Goal: Navigation & Orientation: Find specific page/section

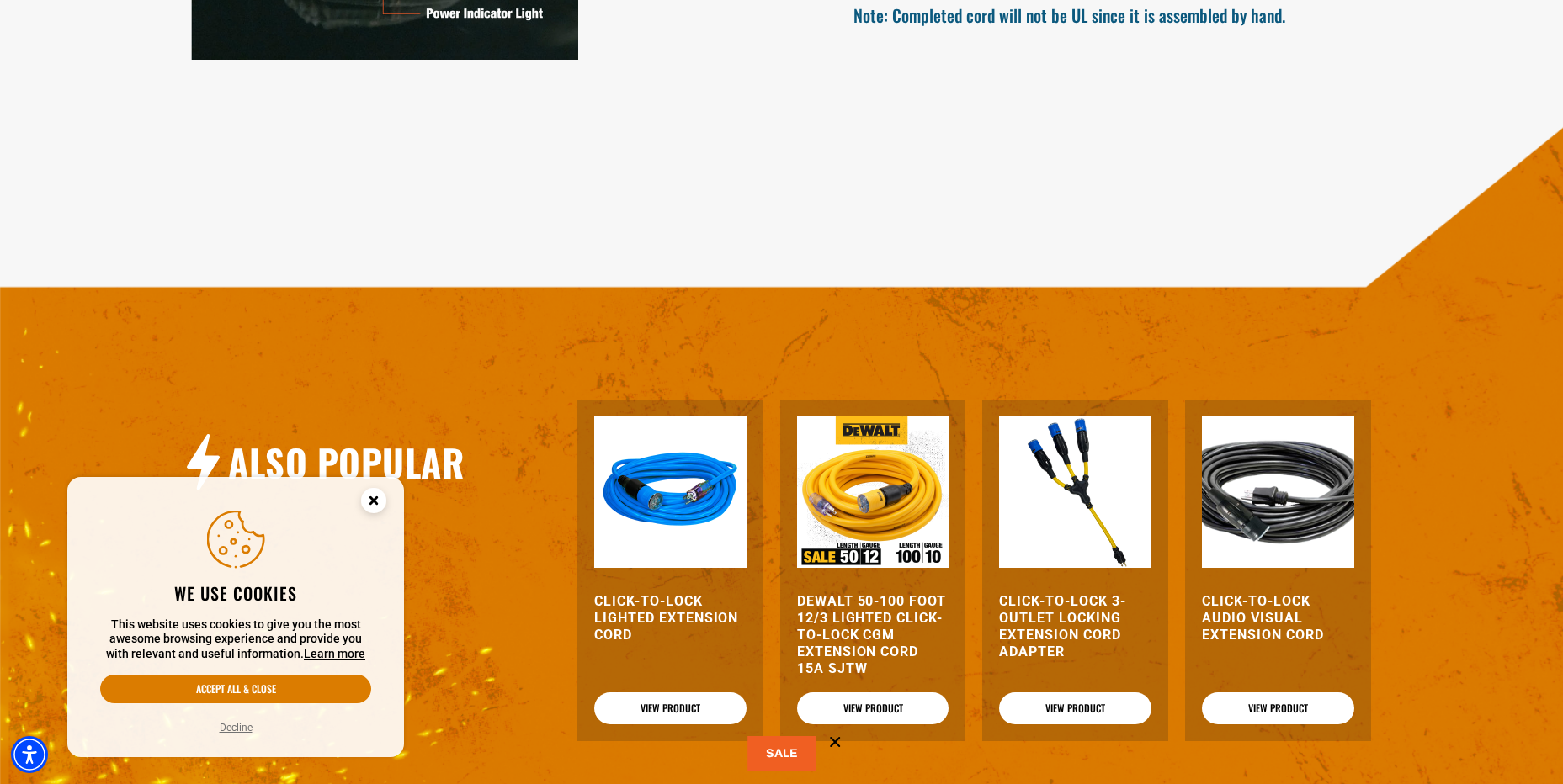
scroll to position [1851, 0]
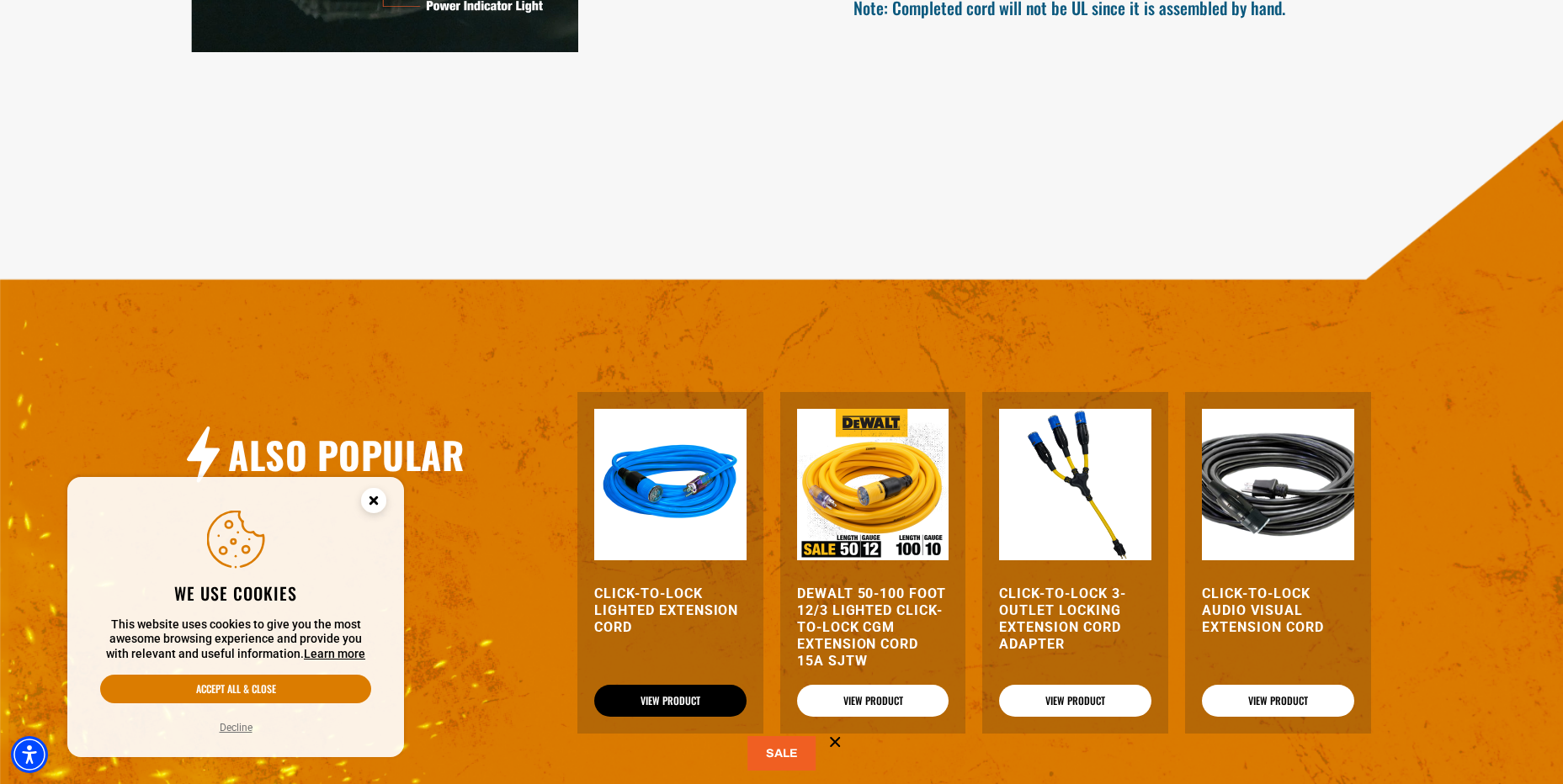
click at [669, 699] on link "View Product" at bounding box center [670, 700] width 153 height 32
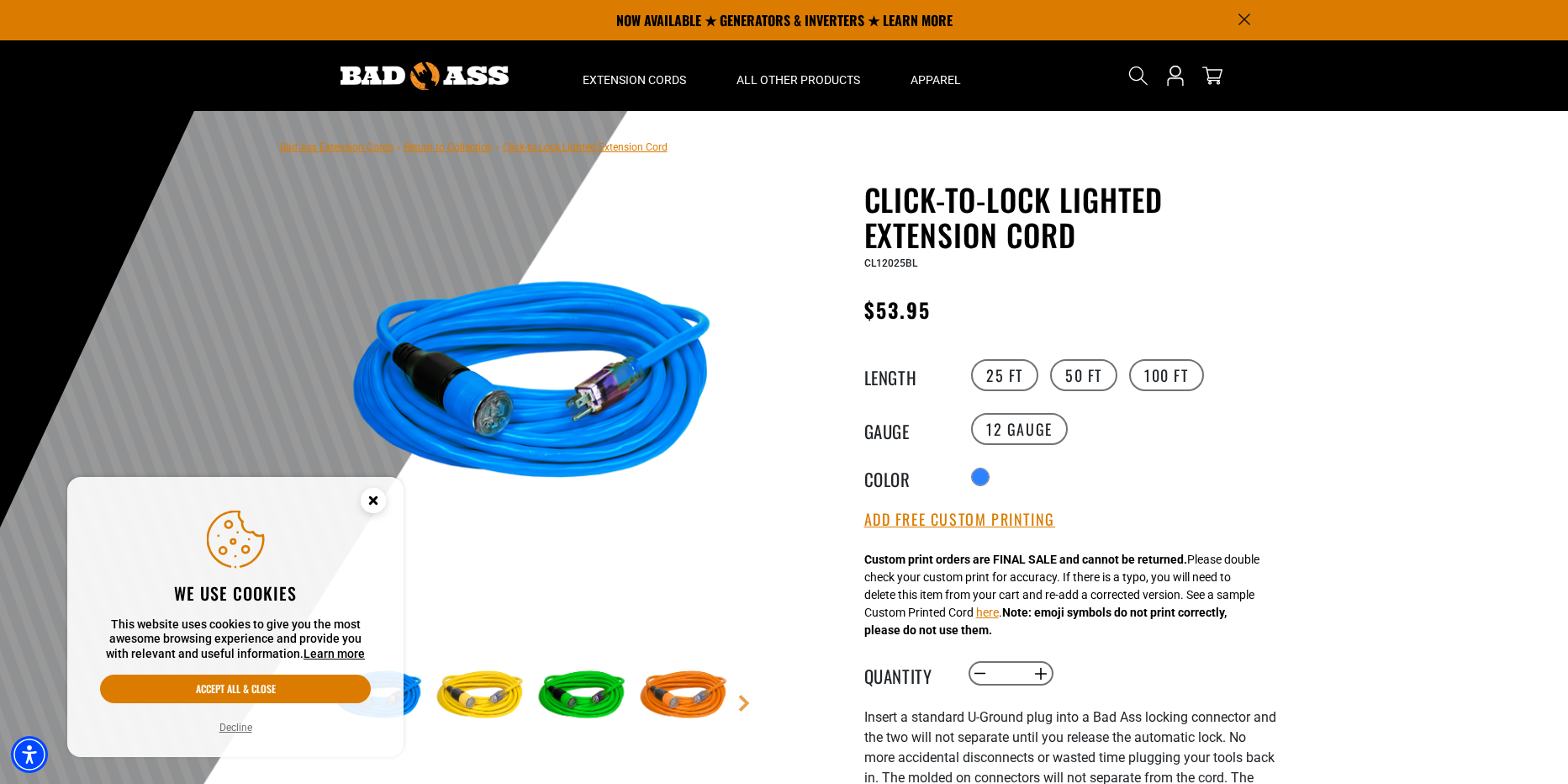
click at [433, 146] on link "Return to Collection" at bounding box center [448, 148] width 90 height 12
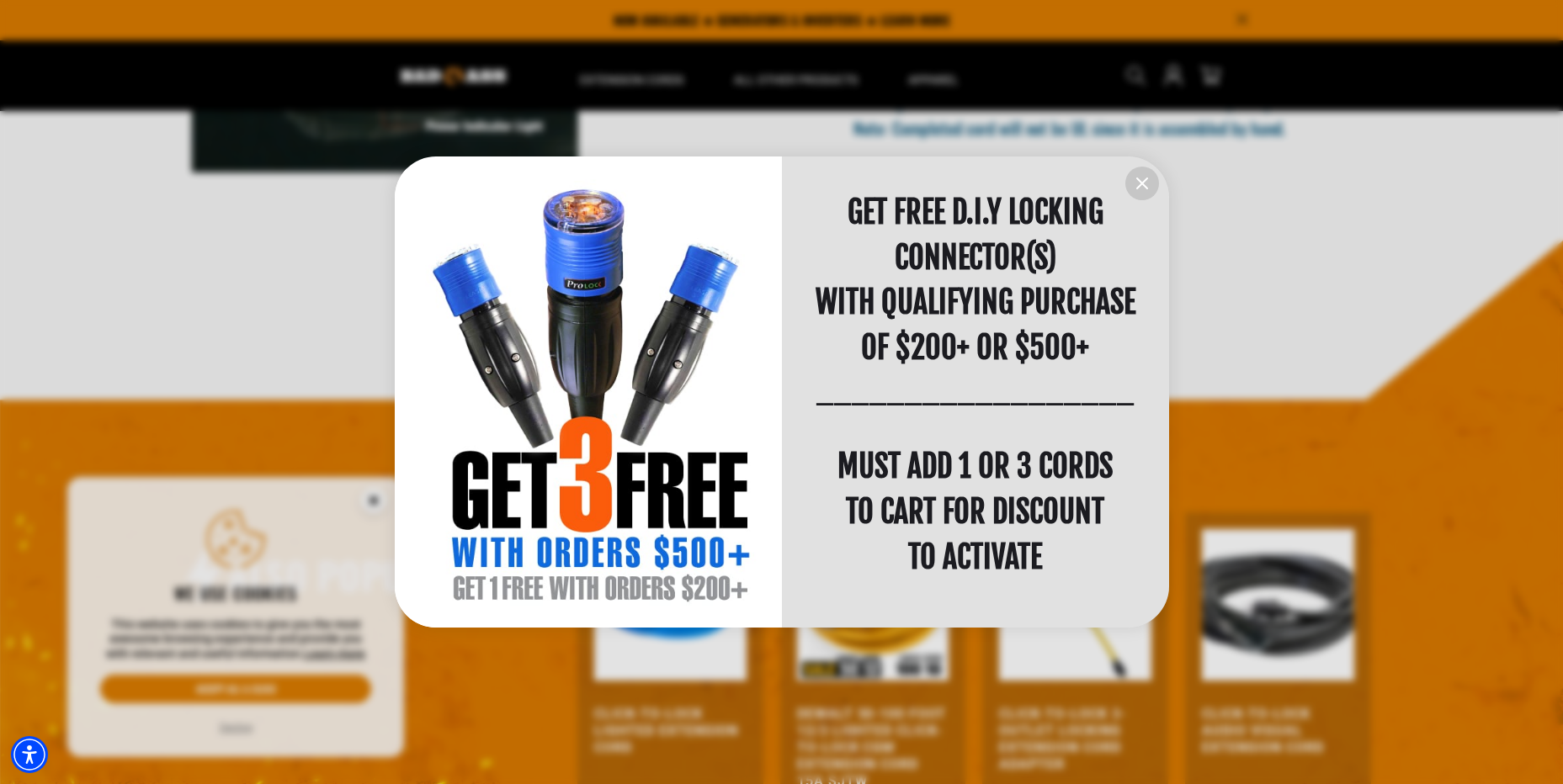
scroll to position [1, 0]
click at [1138, 180] on icon "information" at bounding box center [1142, 183] width 10 height 10
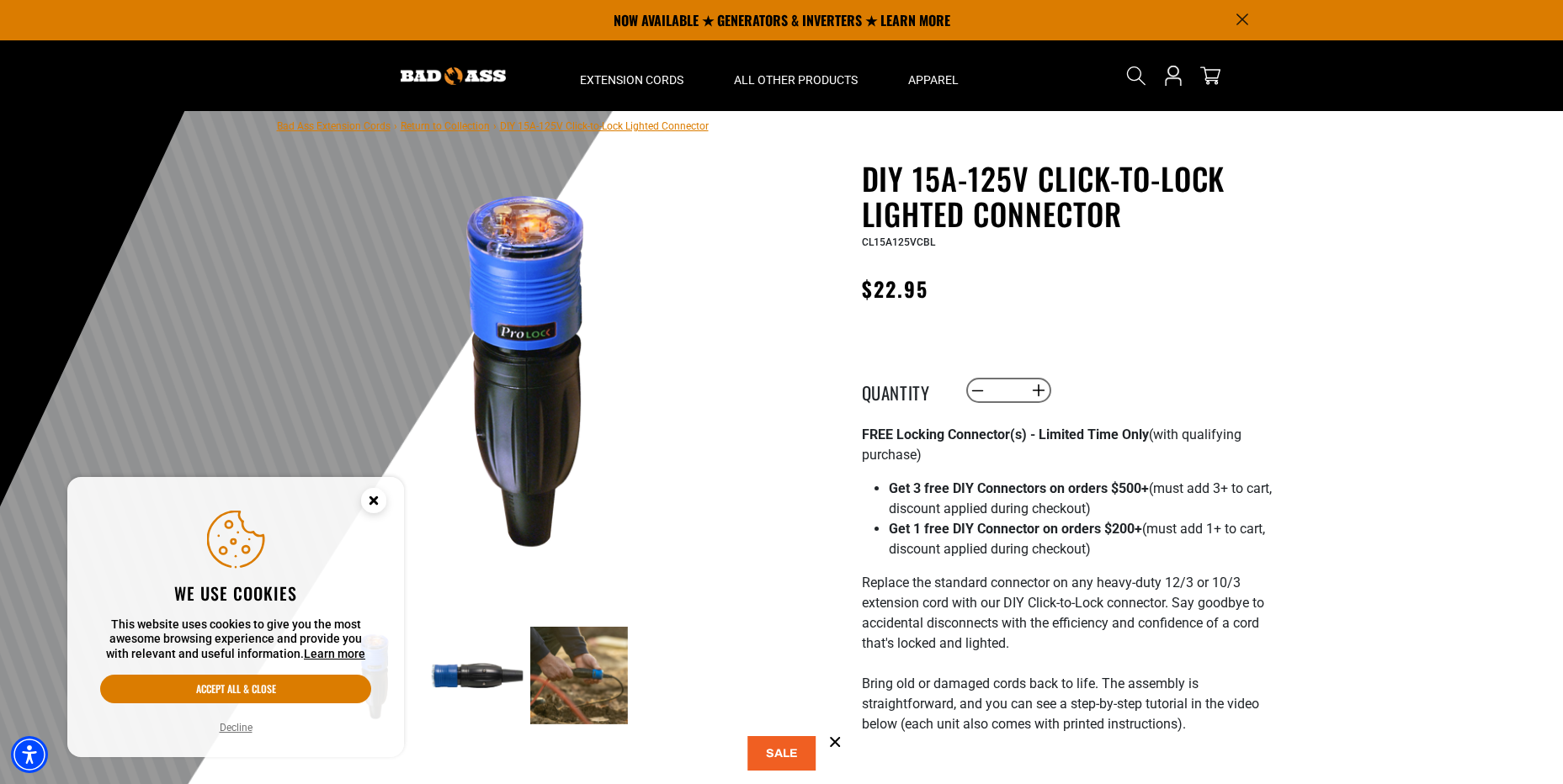
scroll to position [0, 0]
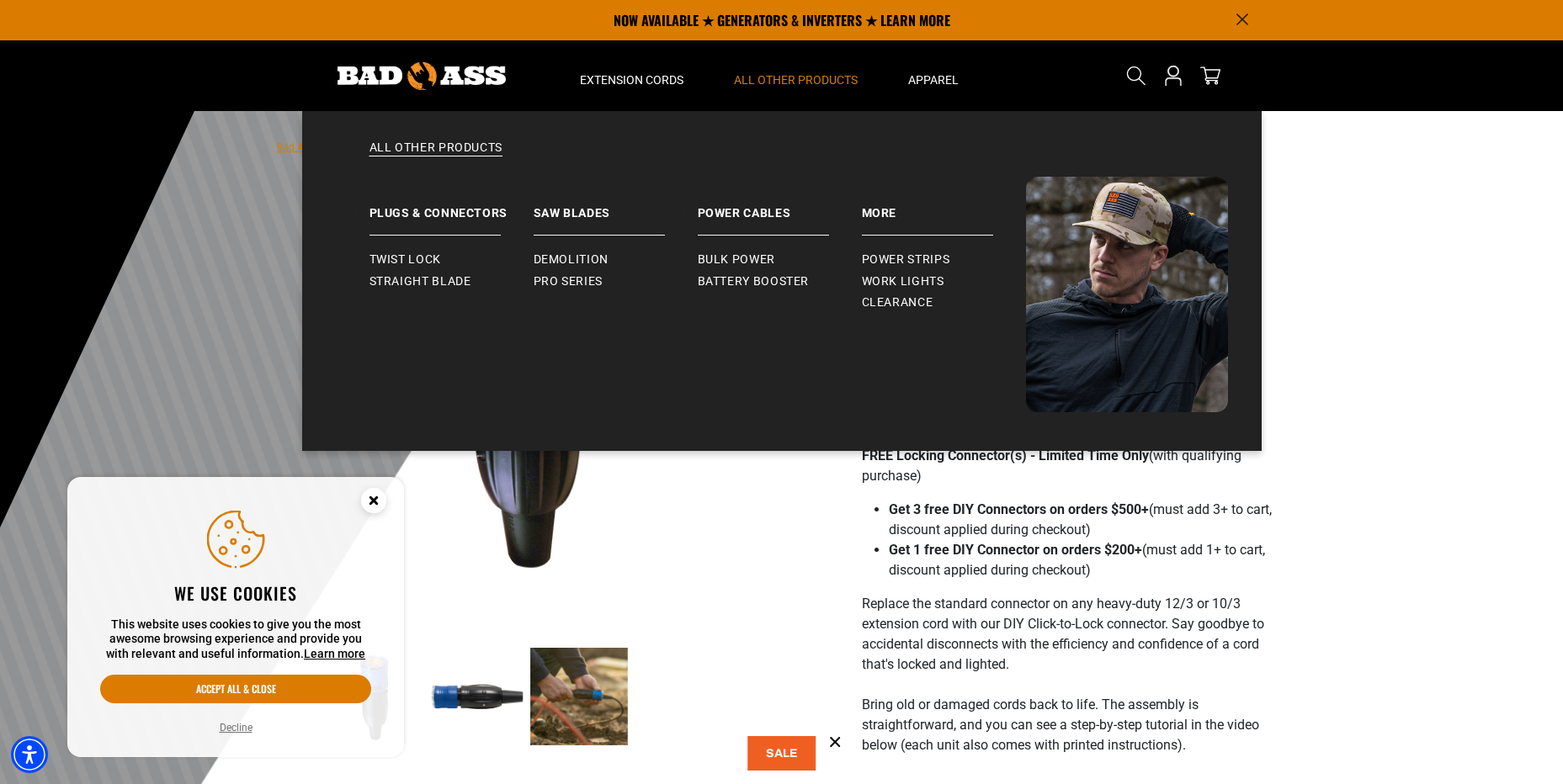
click at [788, 77] on span "All Other Products" at bounding box center [796, 79] width 124 height 15
click at [784, 82] on span "All Other Products" at bounding box center [796, 79] width 124 height 15
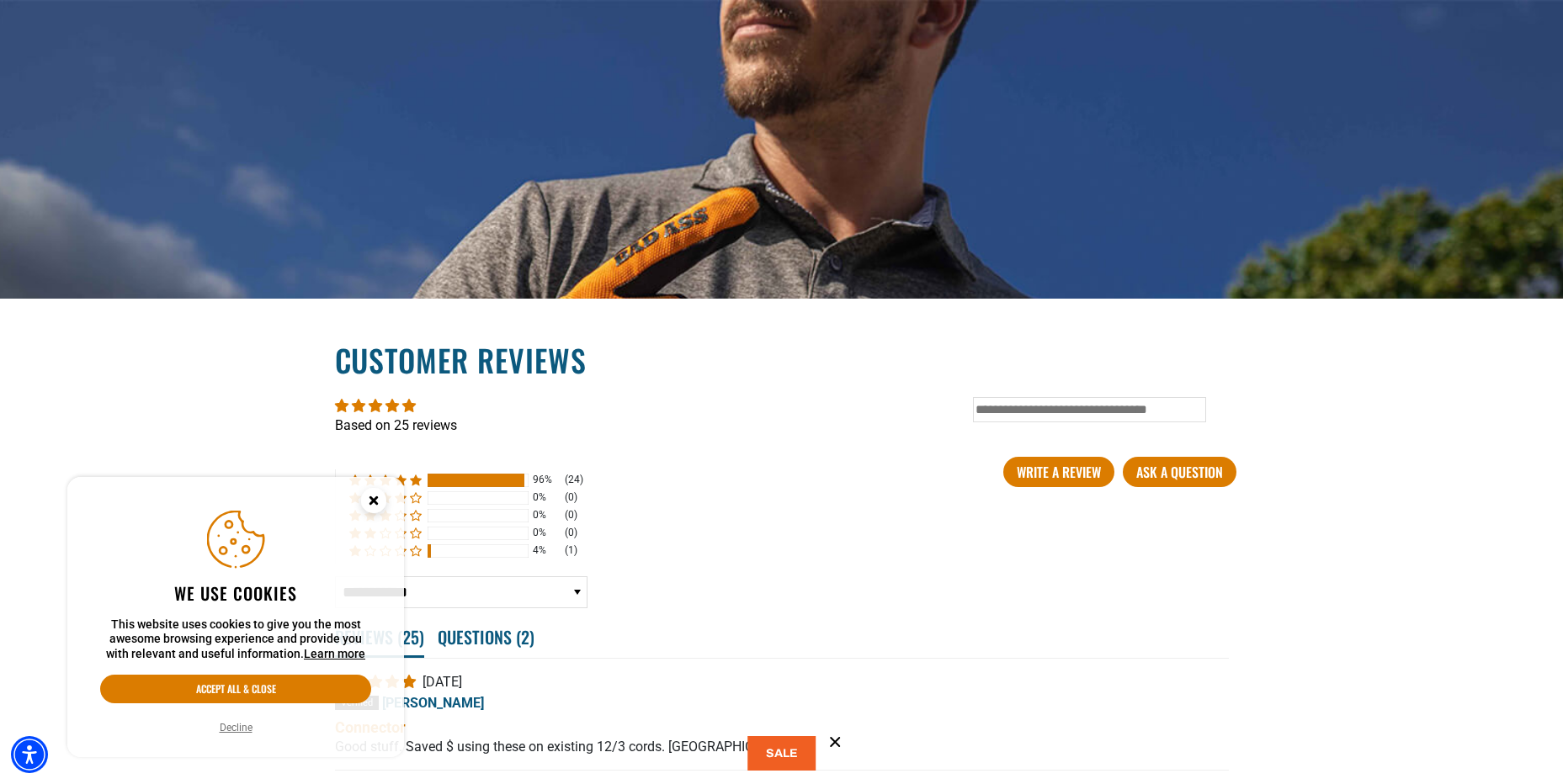
scroll to position [2777, 0]
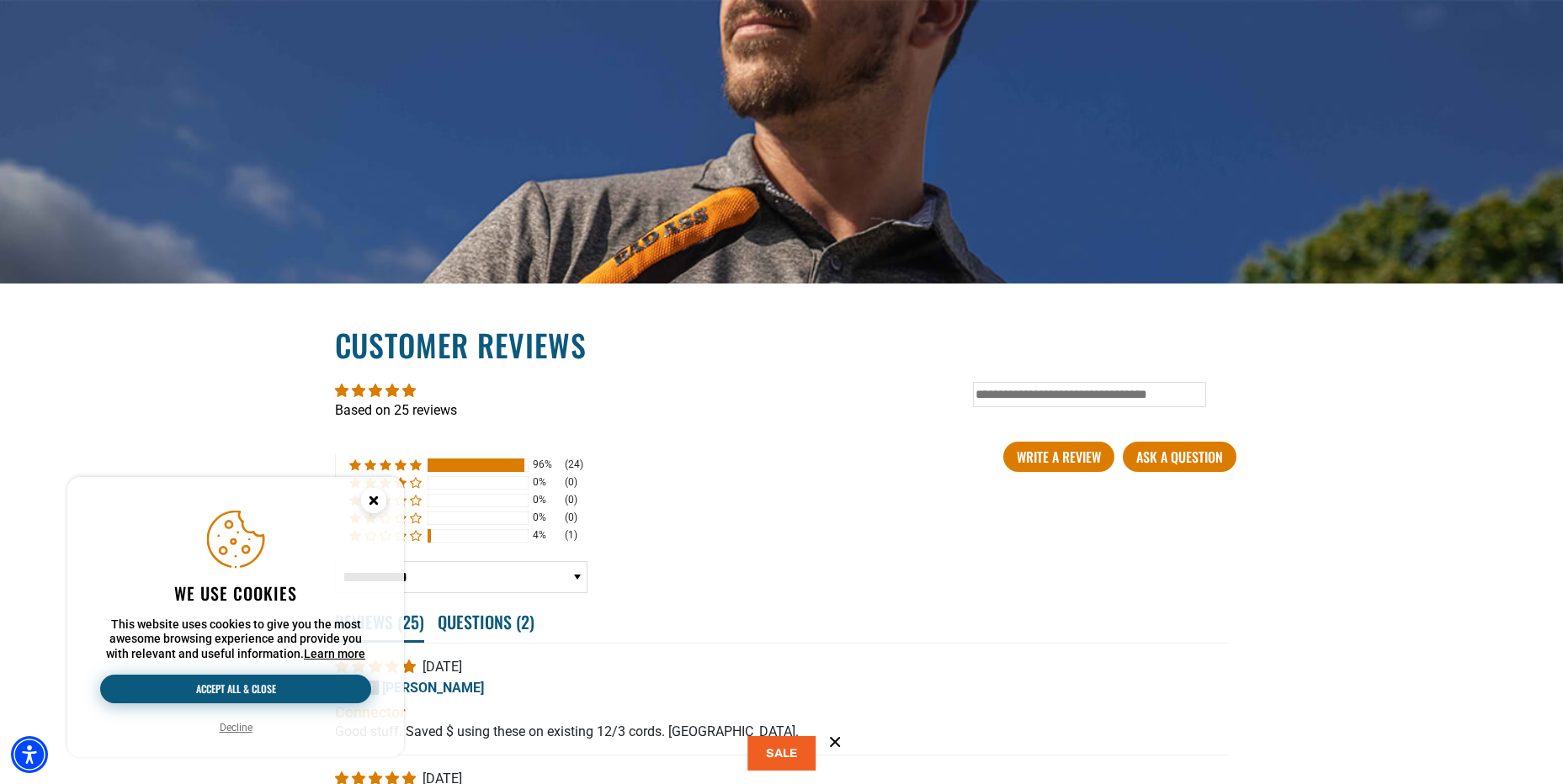
click at [204, 681] on button "Accept all & close" at bounding box center [236, 688] width 271 height 29
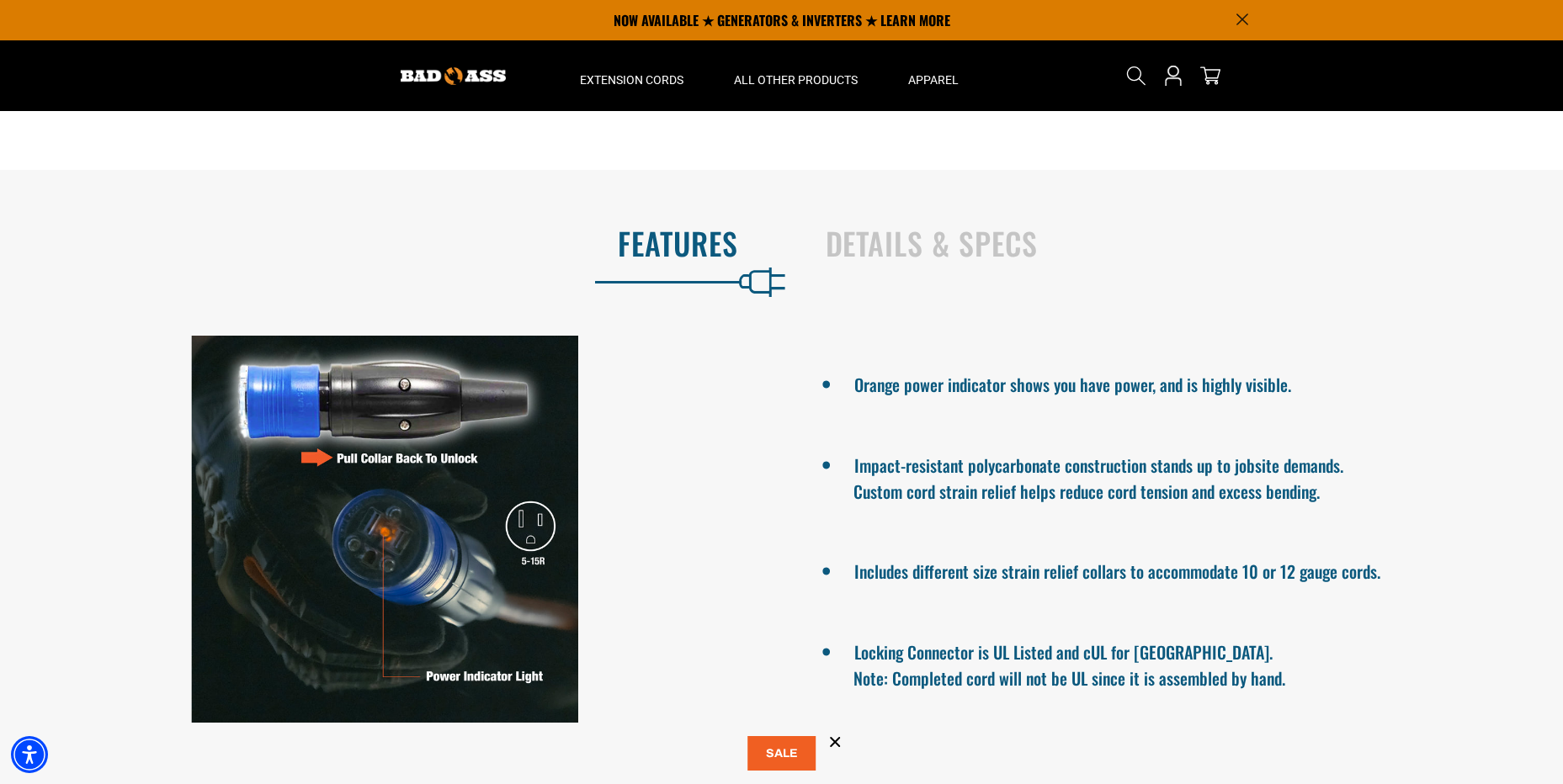
scroll to position [1178, 0]
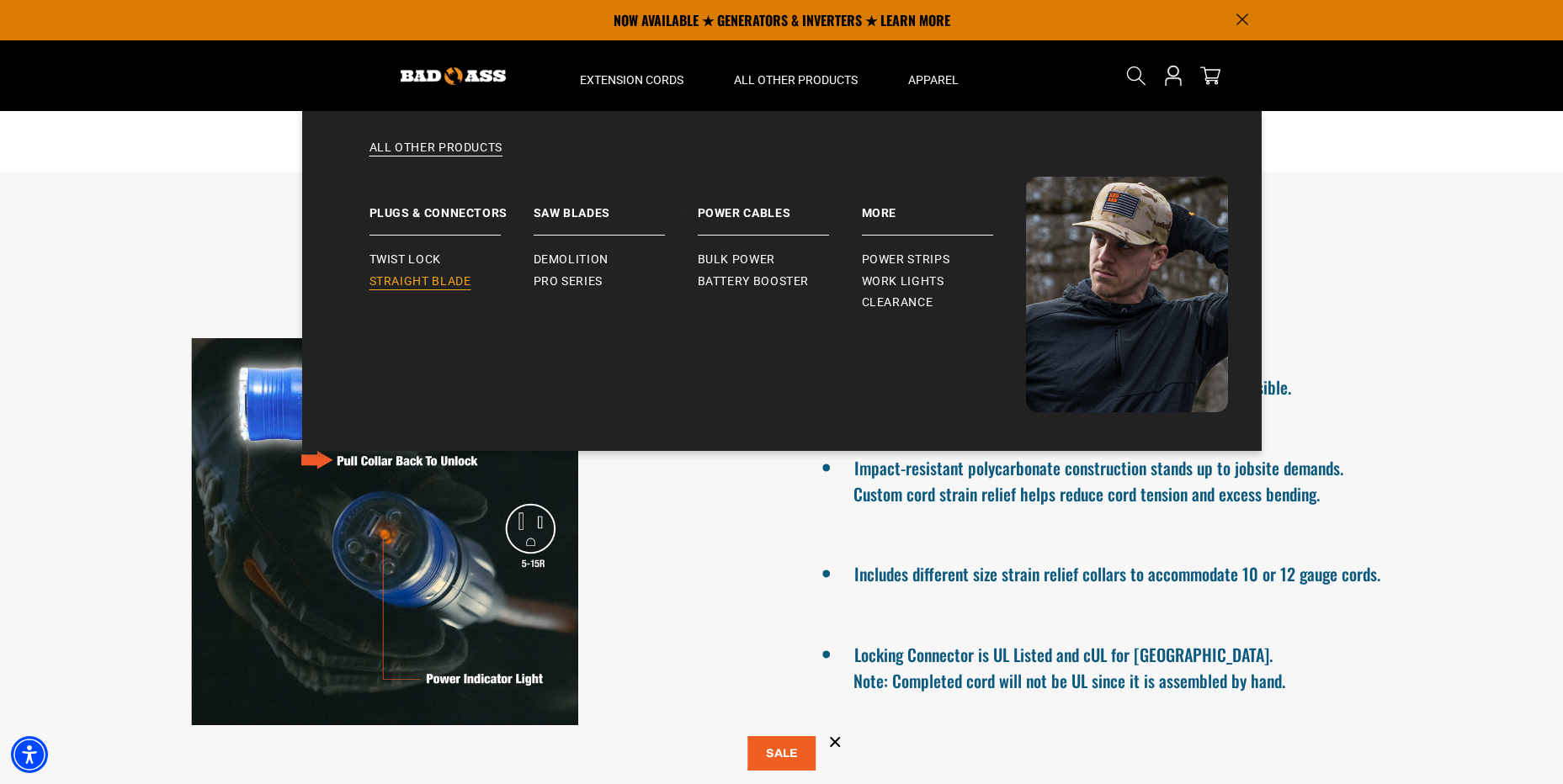
click at [437, 274] on span "Straight Blade" at bounding box center [420, 281] width 102 height 15
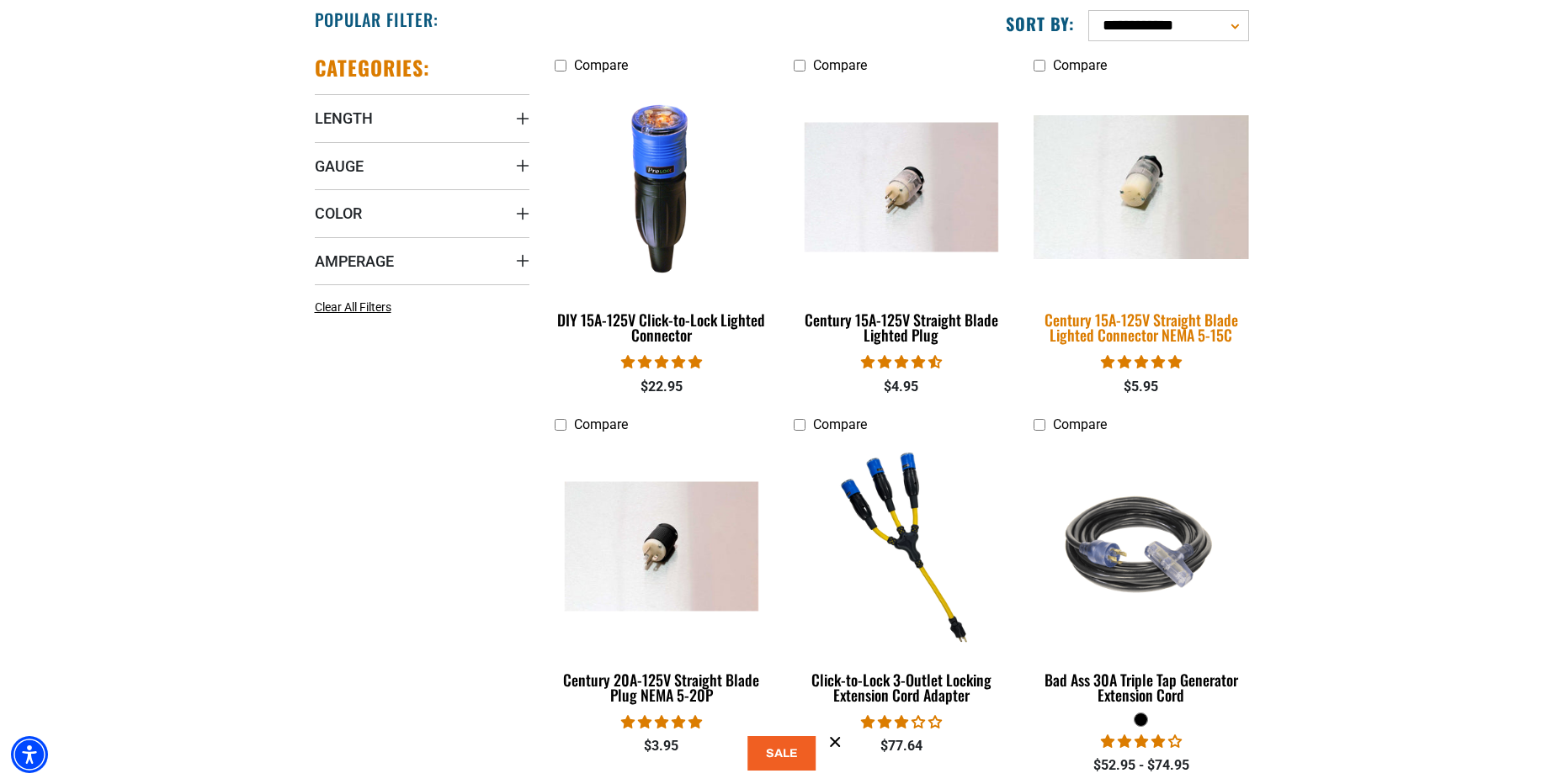
scroll to position [505, 0]
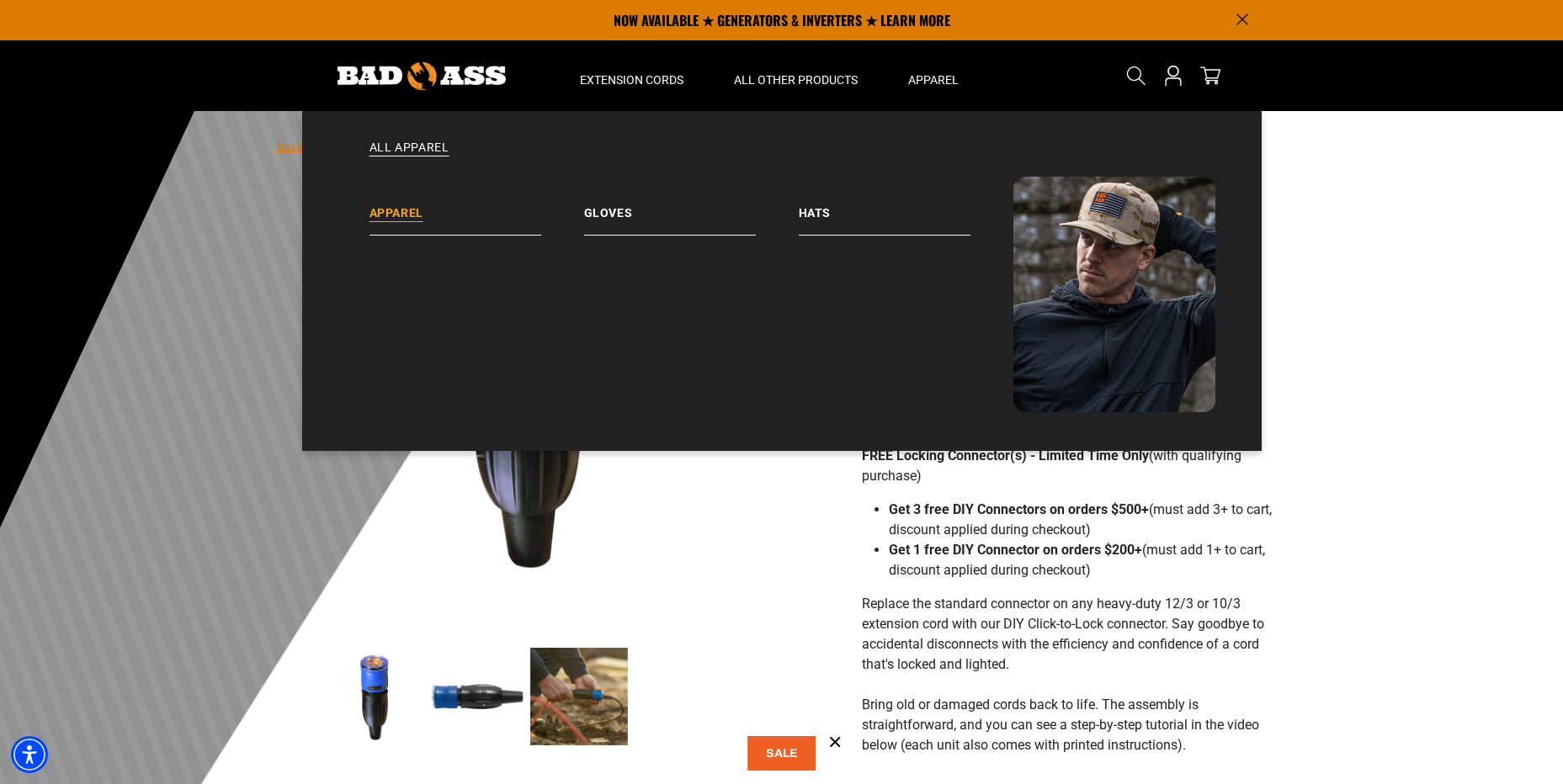
click at [404, 214] on link "Apparel" at bounding box center [477, 206] width 215 height 59
